Goal: Navigation & Orientation: Go to known website

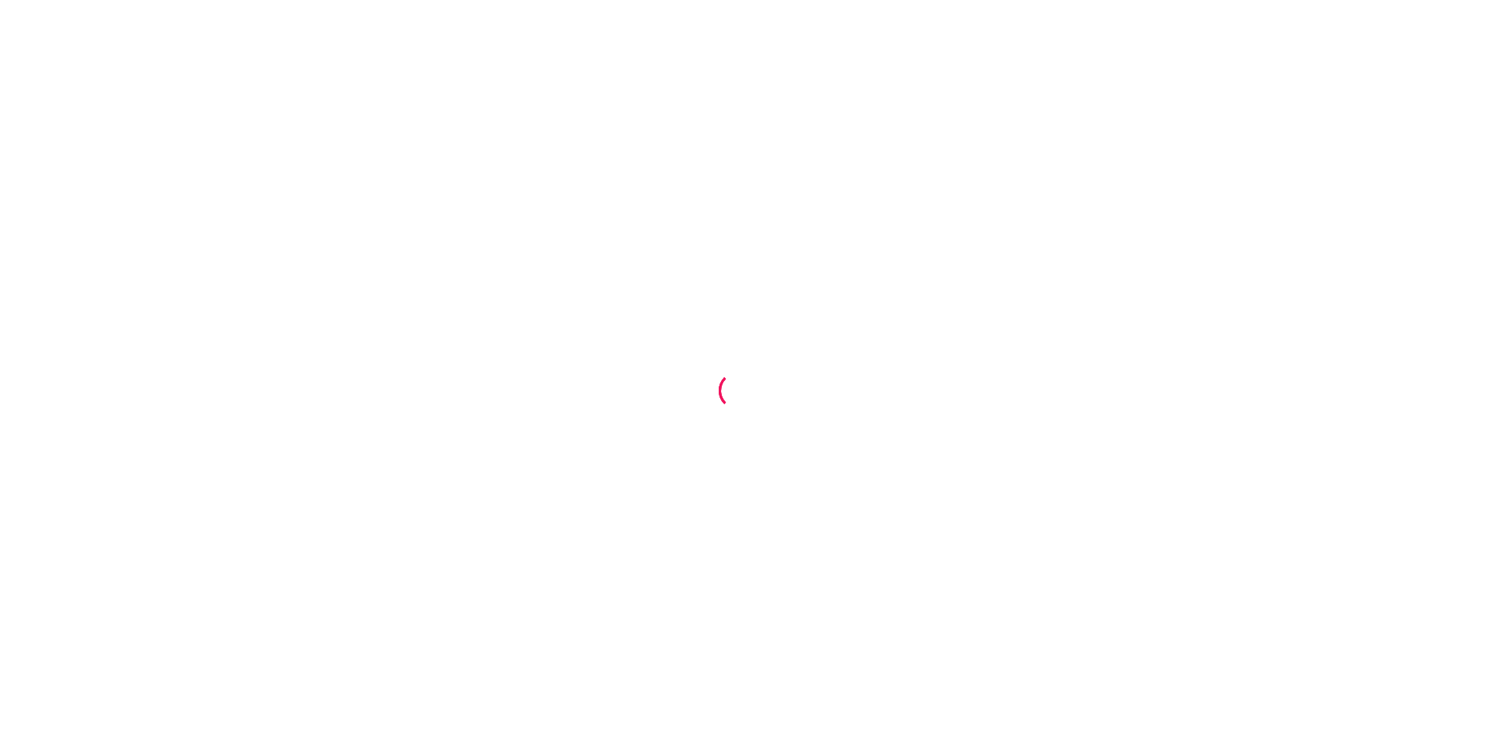
click at [334, 444] on div at bounding box center [743, 369] width 1487 height 738
click at [359, 400] on div at bounding box center [743, 369] width 1487 height 738
click at [634, 381] on div at bounding box center [743, 369] width 1487 height 738
